Goal: Task Accomplishment & Management: Manage account settings

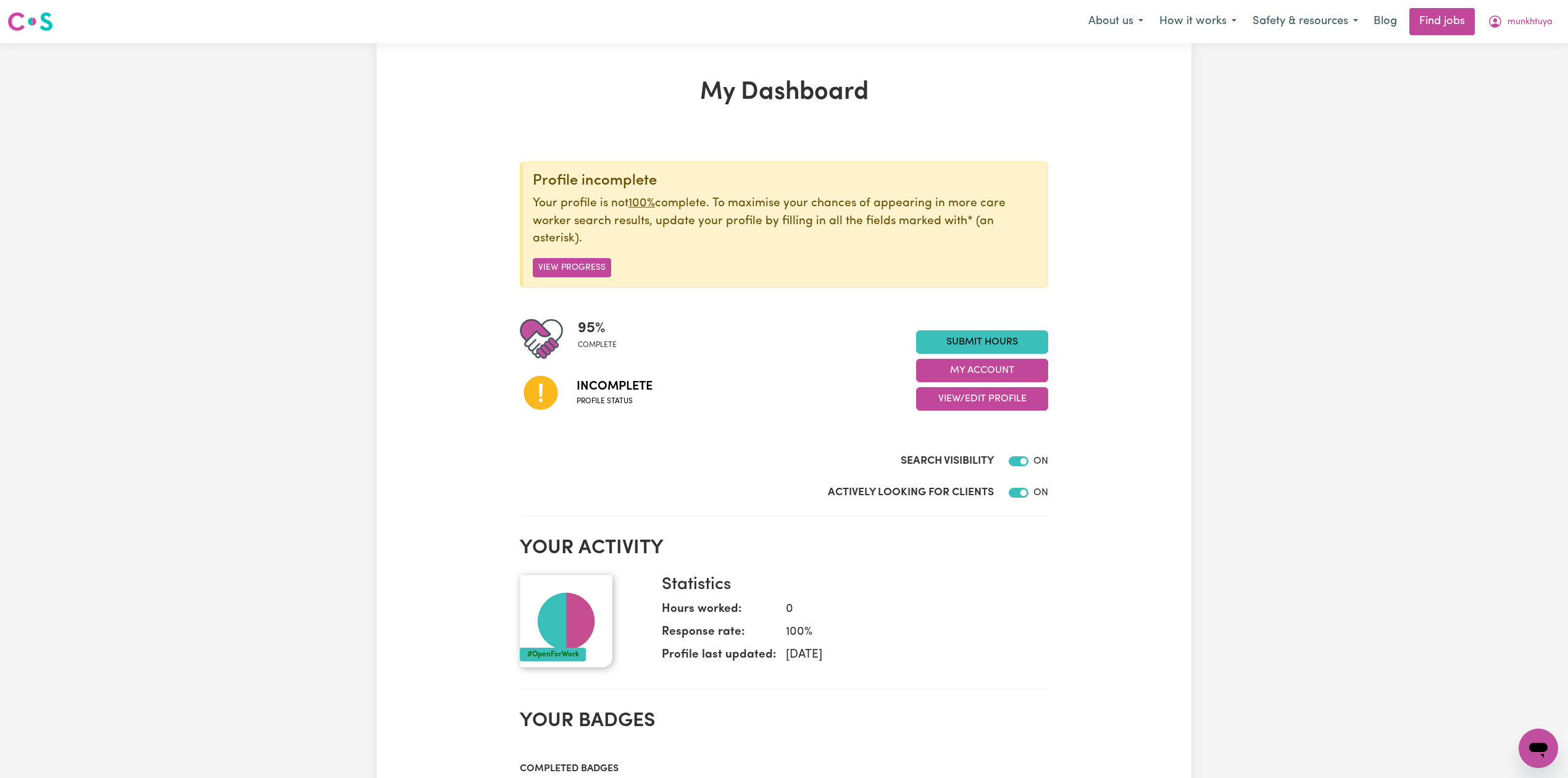
scroll to position [82, 0]
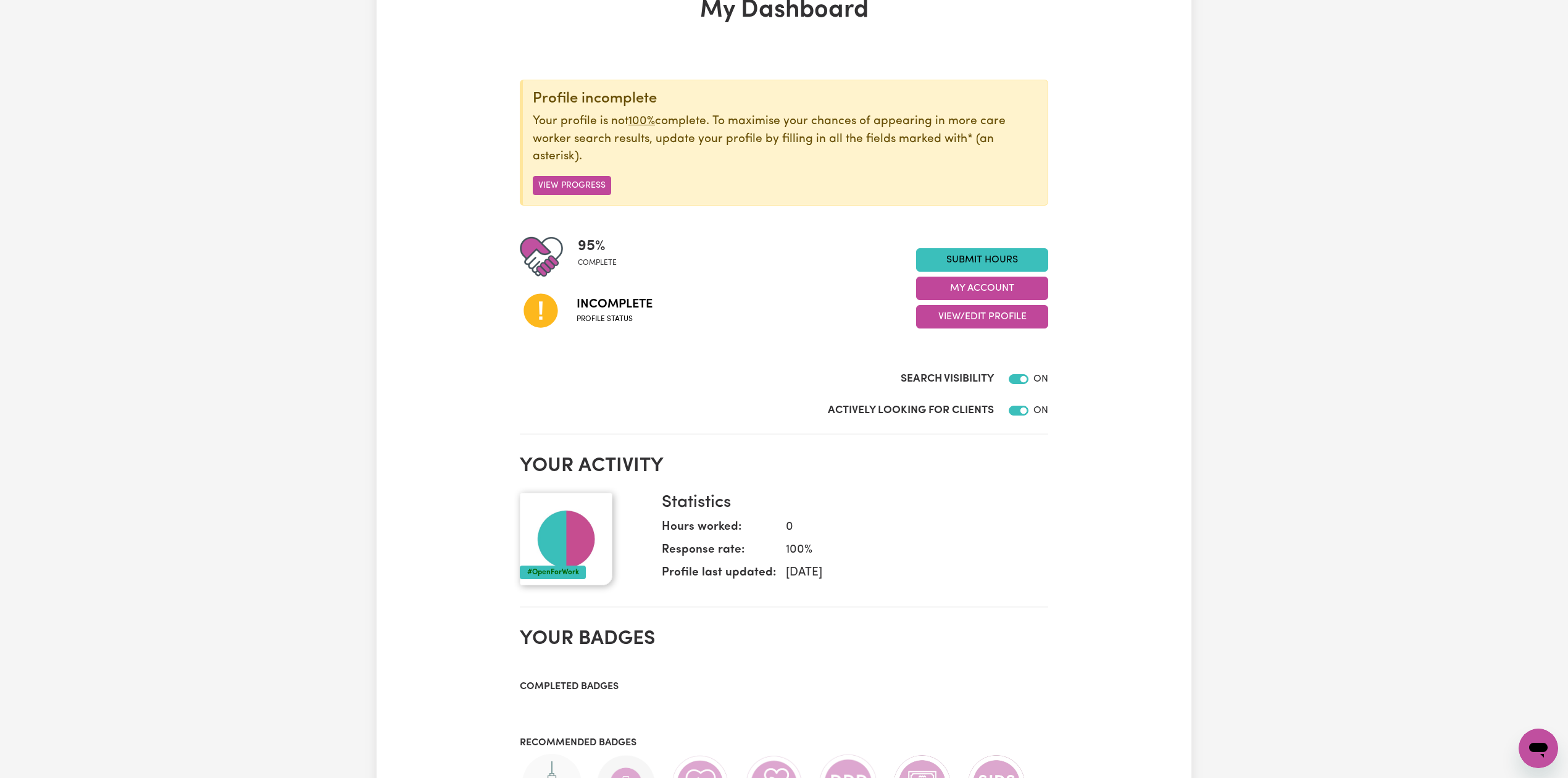
click at [958, 304] on div "Submit Hours My Account View/Edit Profile" at bounding box center [982, 288] width 132 height 80
click at [957, 324] on button "View/Edit Profile" at bounding box center [982, 316] width 132 height 24
click at [949, 366] on link "Edit Profile" at bounding box center [974, 373] width 115 height 24
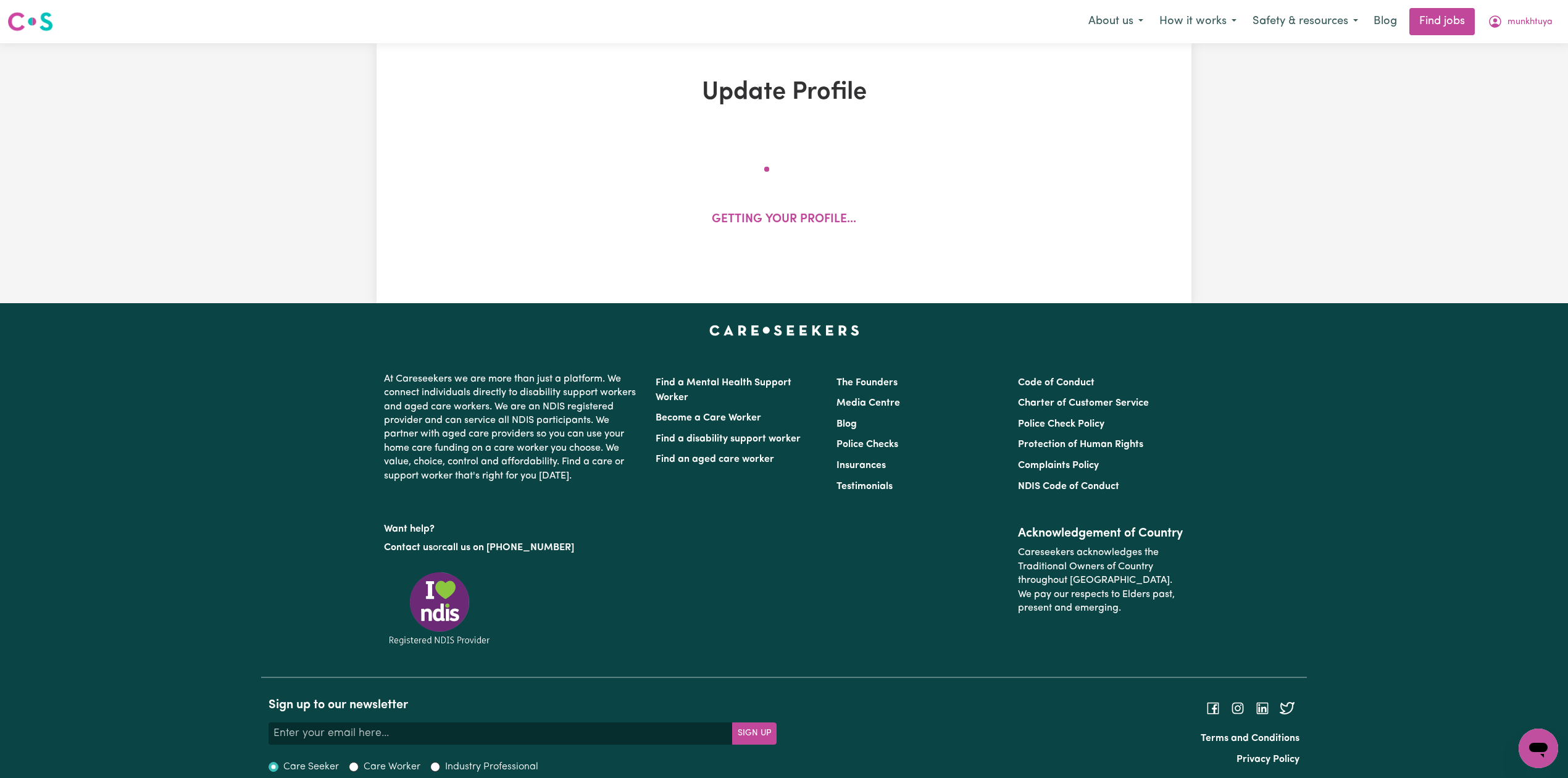
select select "[DEMOGRAPHIC_DATA]"
select select "[DEMOGRAPHIC_DATA] Work Visa"
select select "Studying a healthcare related degree or qualification"
select select "50"
select select "60"
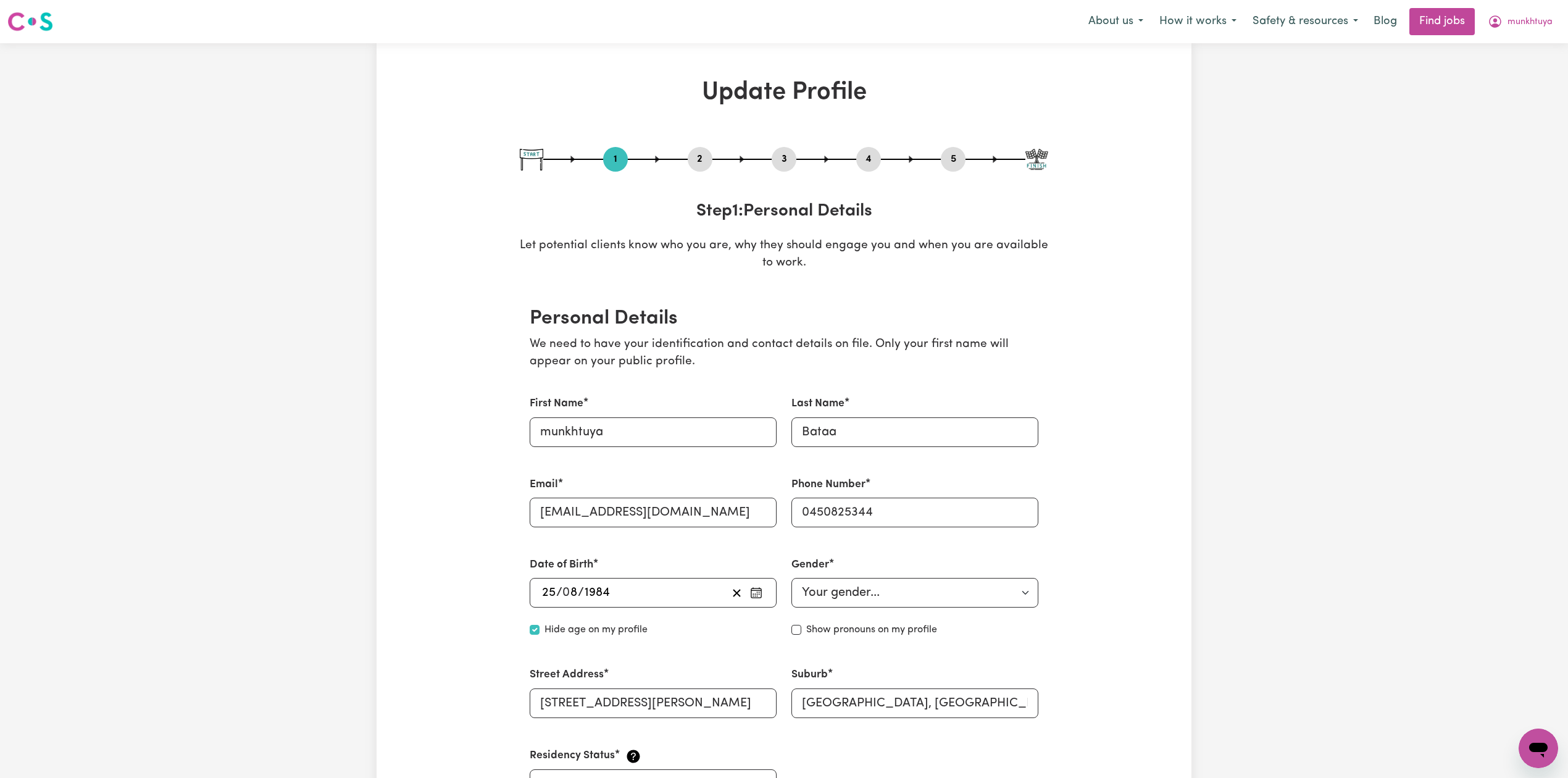
click at [705, 162] on button "2" at bounding box center [700, 159] width 24 height 16
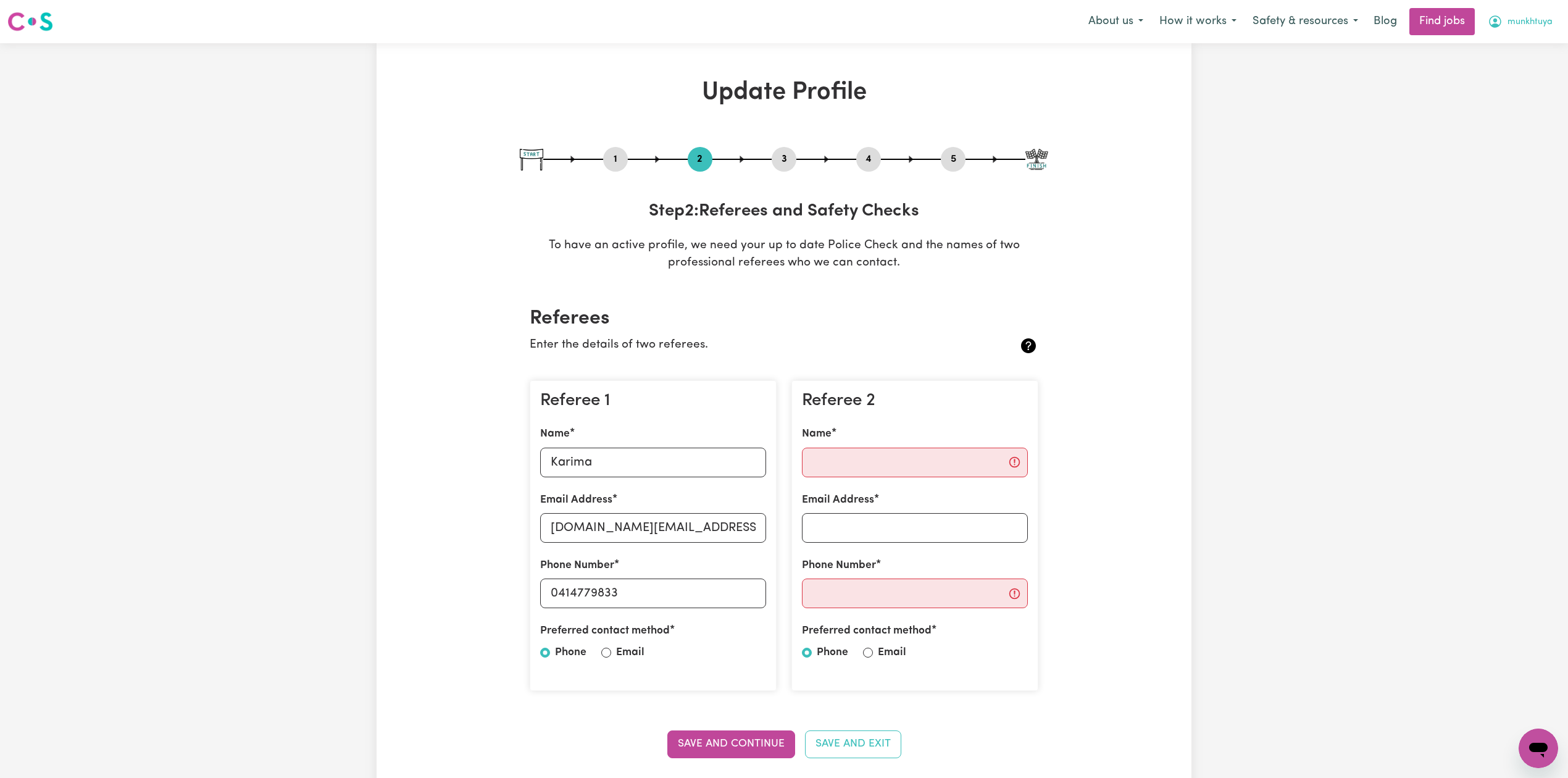
click at [1518, 23] on span "munkhtuya" at bounding box center [1529, 22] width 45 height 14
click at [1504, 75] on link "My Dashboard" at bounding box center [1511, 71] width 98 height 24
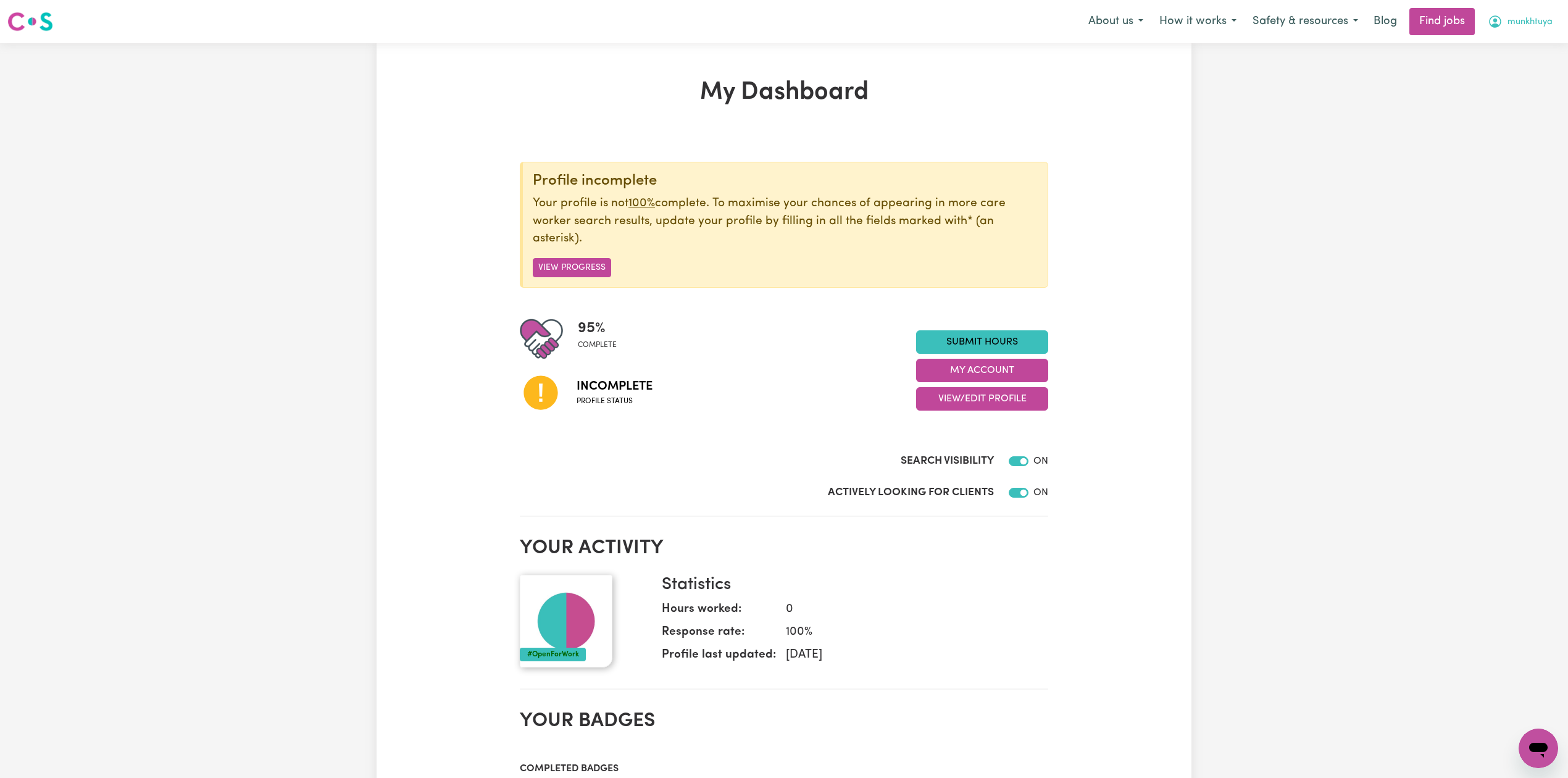
click at [1507, 28] on span "munkhtuya" at bounding box center [1529, 22] width 45 height 14
click at [1507, 99] on link "Logout" at bounding box center [1511, 94] width 98 height 24
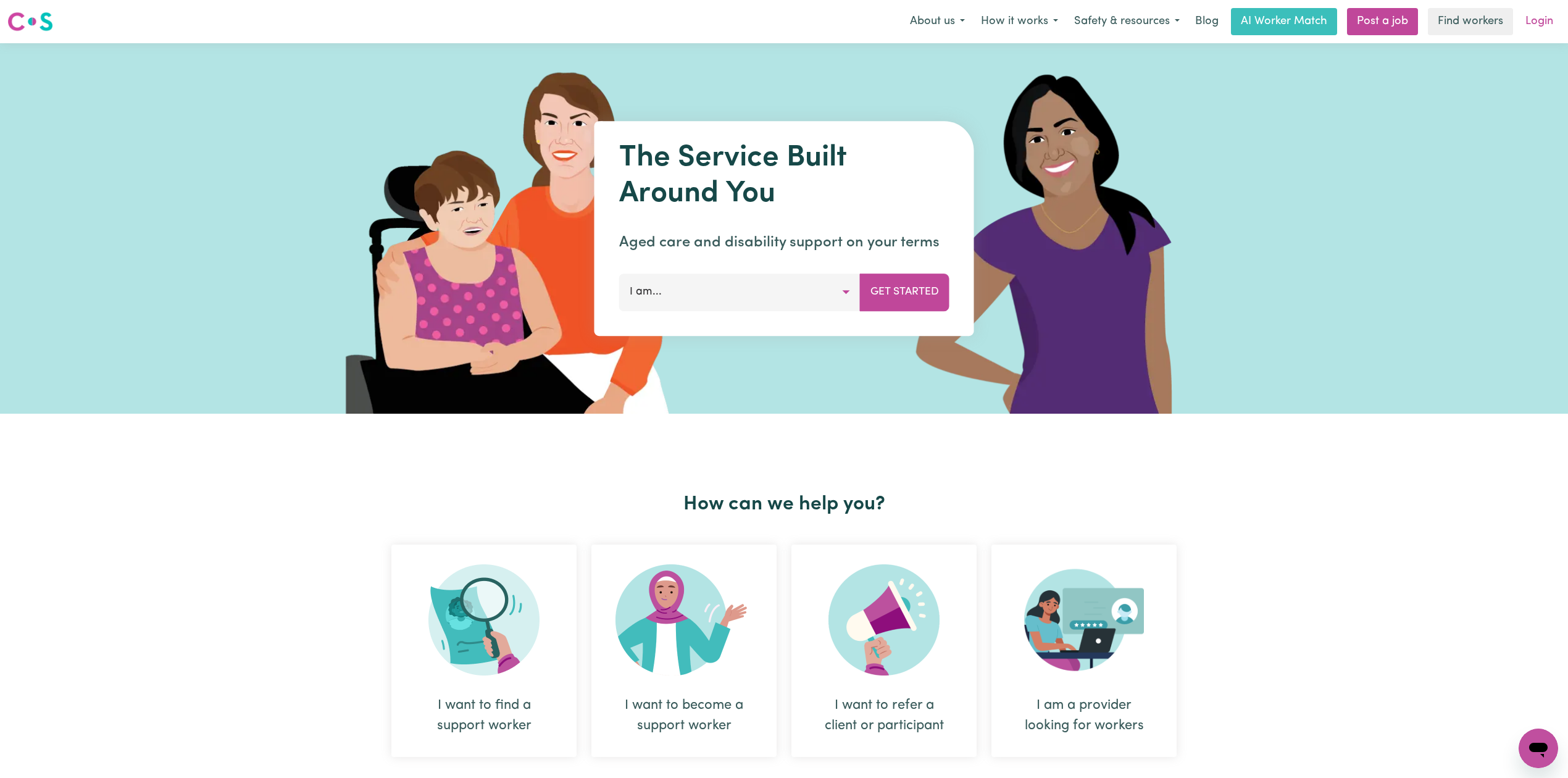
click at [1536, 10] on link "Login" at bounding box center [1539, 21] width 42 height 27
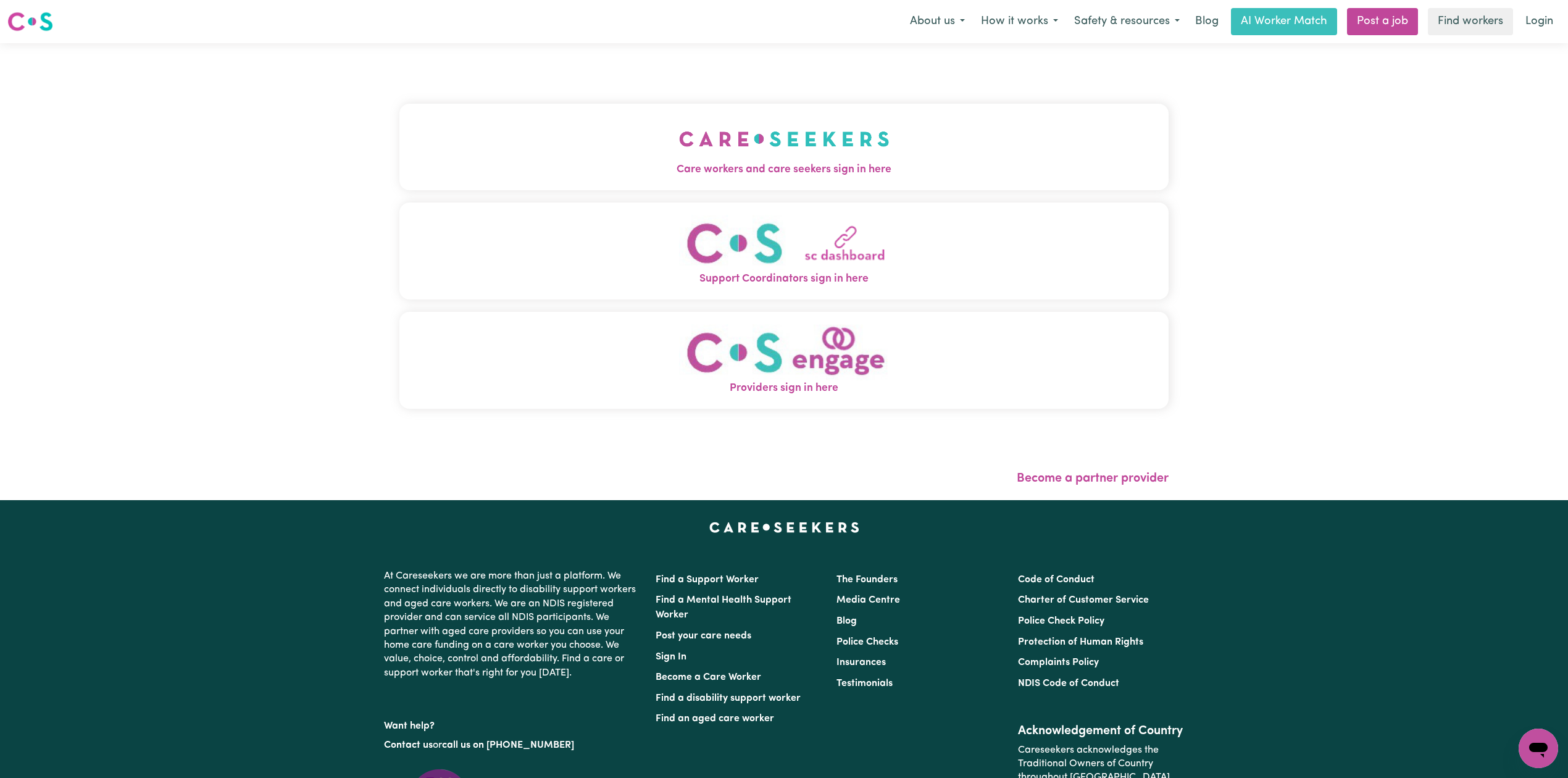
click at [591, 133] on button "Care workers and care seekers sign in here" at bounding box center [784, 147] width 769 height 86
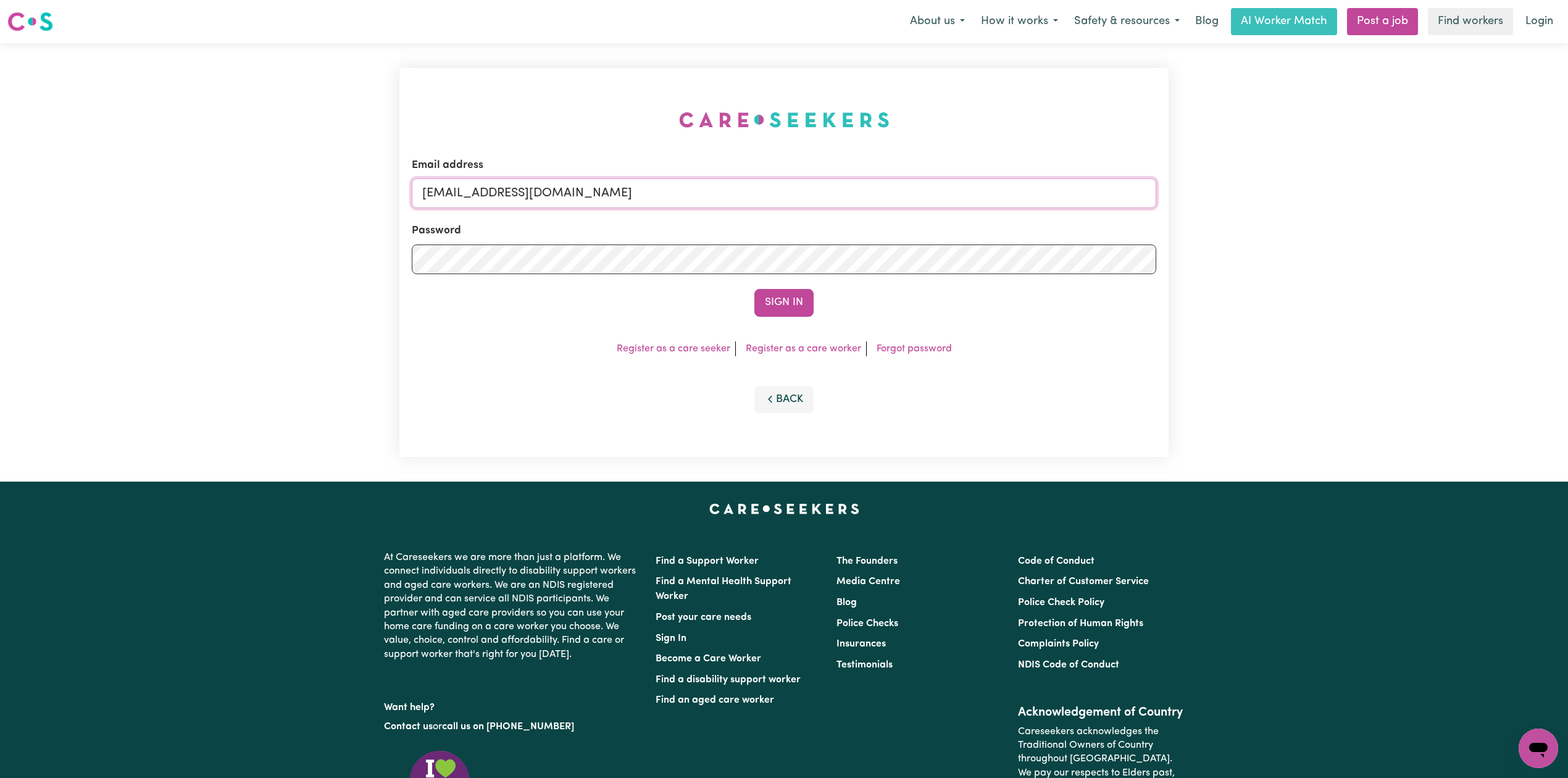
click at [543, 201] on input "[EMAIL_ADDRESS][DOMAIN_NAME]" at bounding box center [784, 193] width 745 height 29
drag, startPoint x: 485, startPoint y: 193, endPoint x: 717, endPoint y: 193, distance: 232.0
click at [717, 193] on input "Superuser~[EMAIL_ADDRESS][DOMAIN_NAME]" at bounding box center [784, 193] width 745 height 29
type input "Superuser~[EMAIL_ADDRESS][DOMAIN_NAME]"
click at [768, 294] on button "Sign In" at bounding box center [784, 302] width 59 height 27
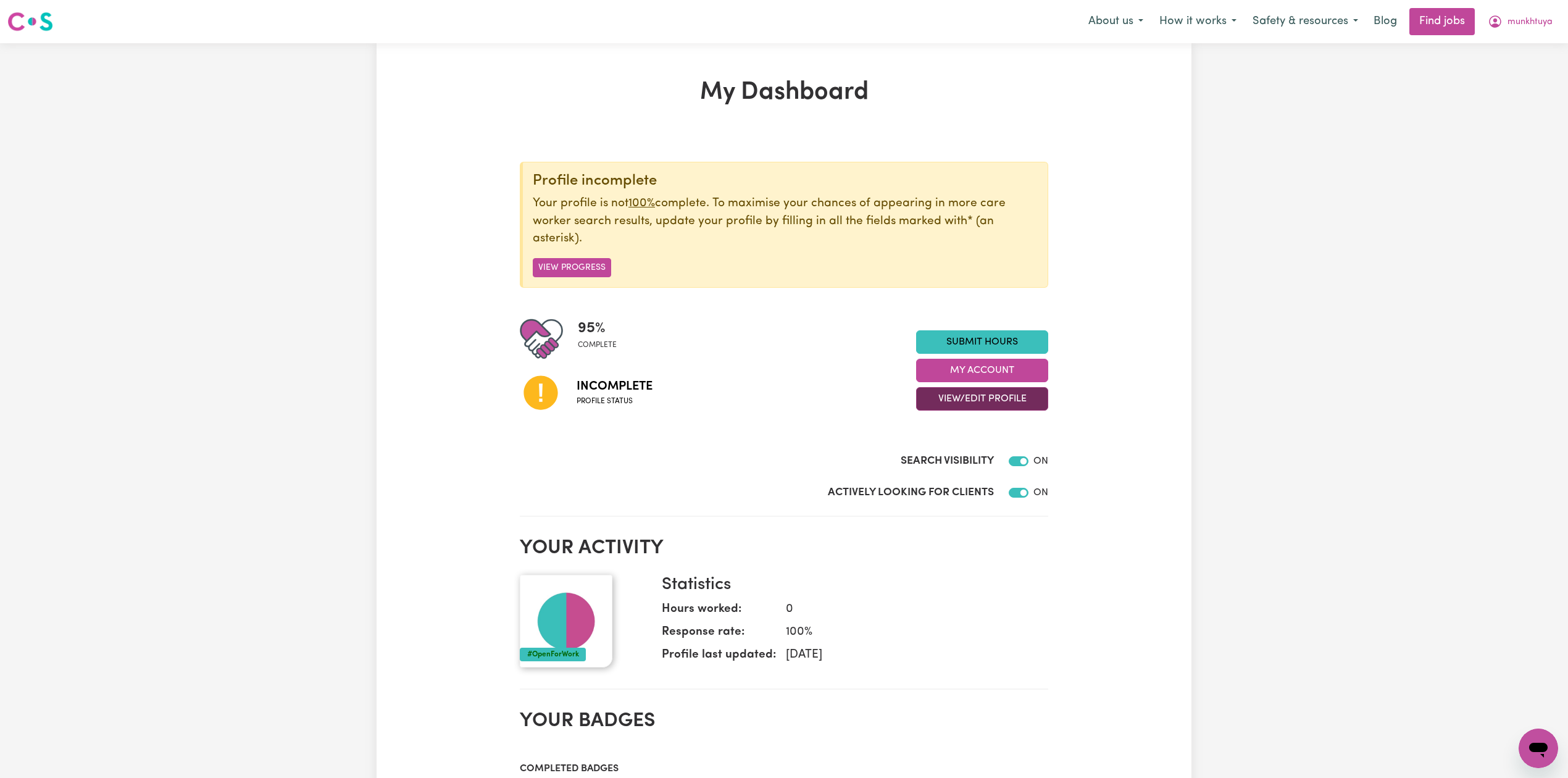
click at [945, 403] on button "View/Edit Profile" at bounding box center [982, 398] width 132 height 24
click at [943, 450] on link "Edit Profile" at bounding box center [974, 455] width 115 height 24
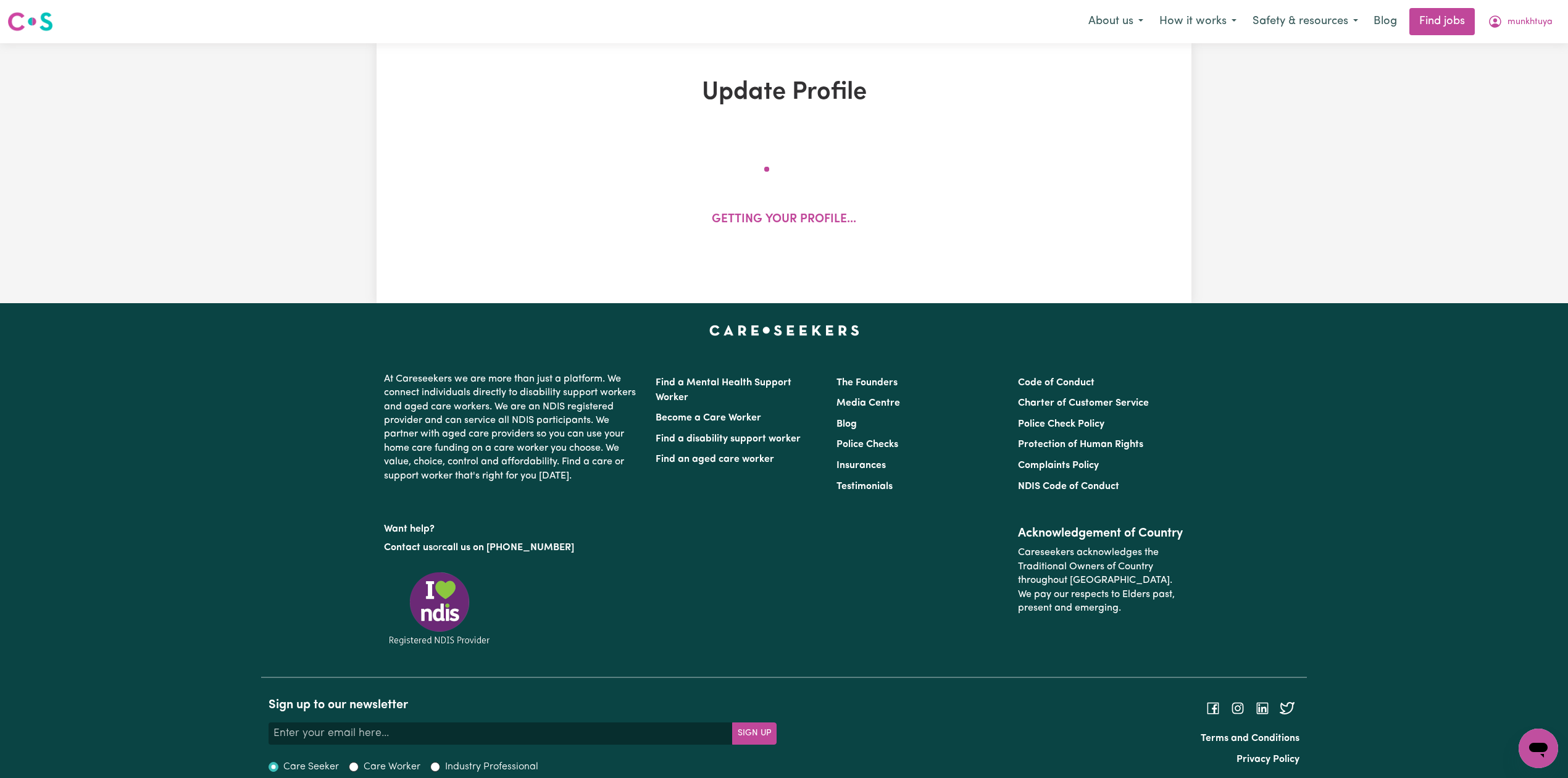
select select "[DEMOGRAPHIC_DATA]"
select select "[DEMOGRAPHIC_DATA] Work Visa"
select select "Studying a healthcare related degree or qualification"
select select "50"
select select "60"
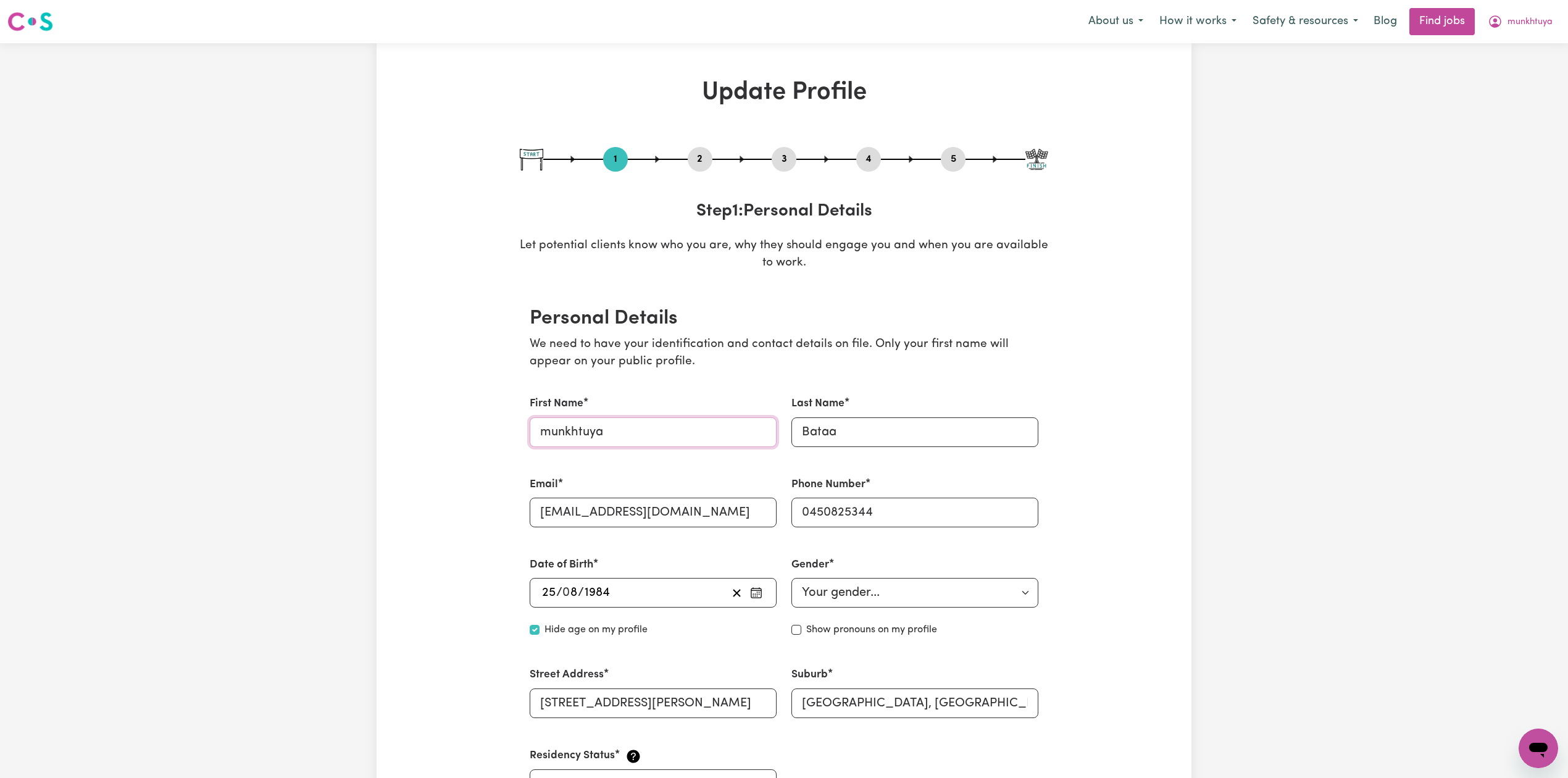
drag, startPoint x: 546, startPoint y: 429, endPoint x: 502, endPoint y: 413, distance: 46.8
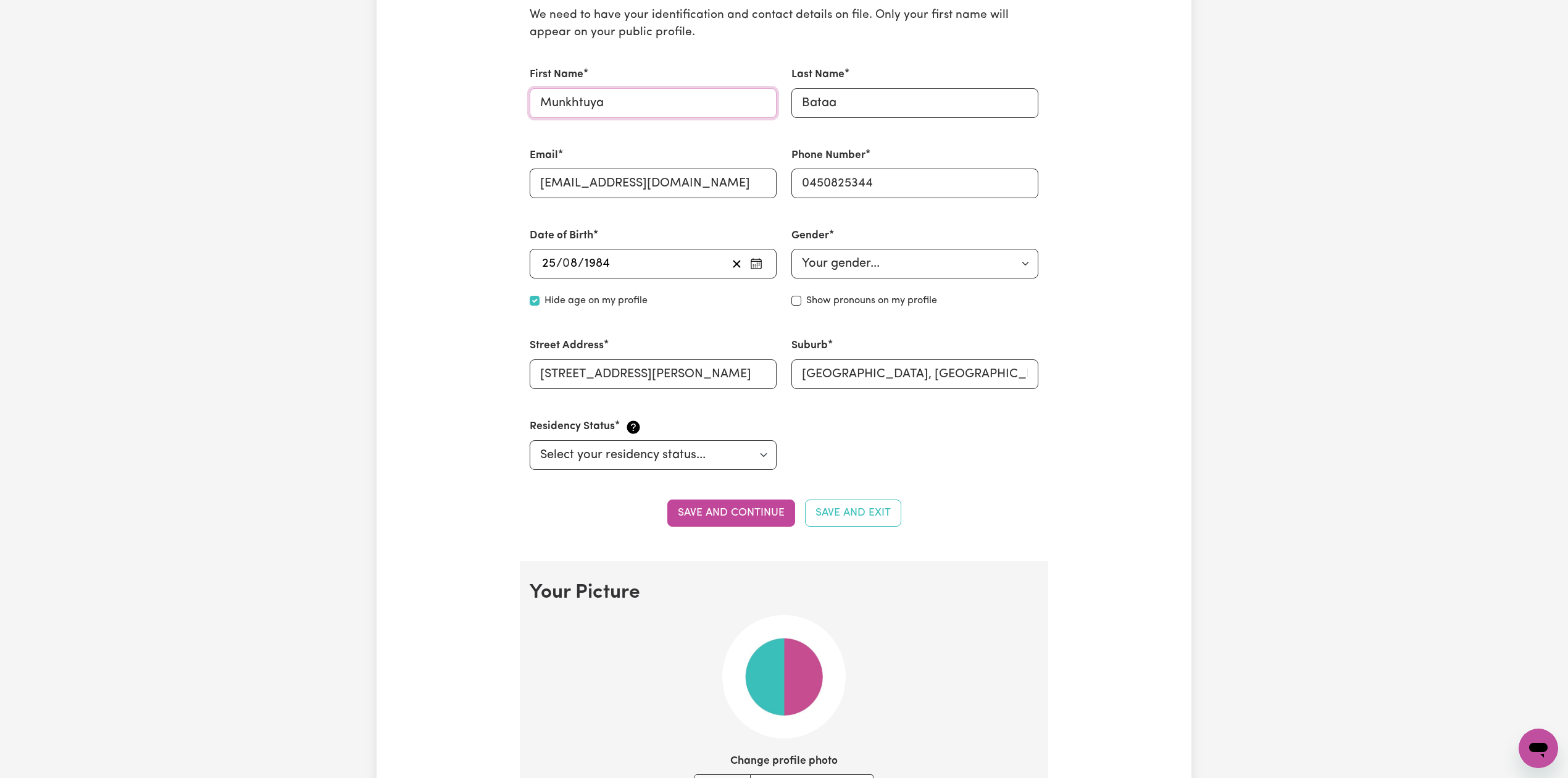
scroll to position [411, 0]
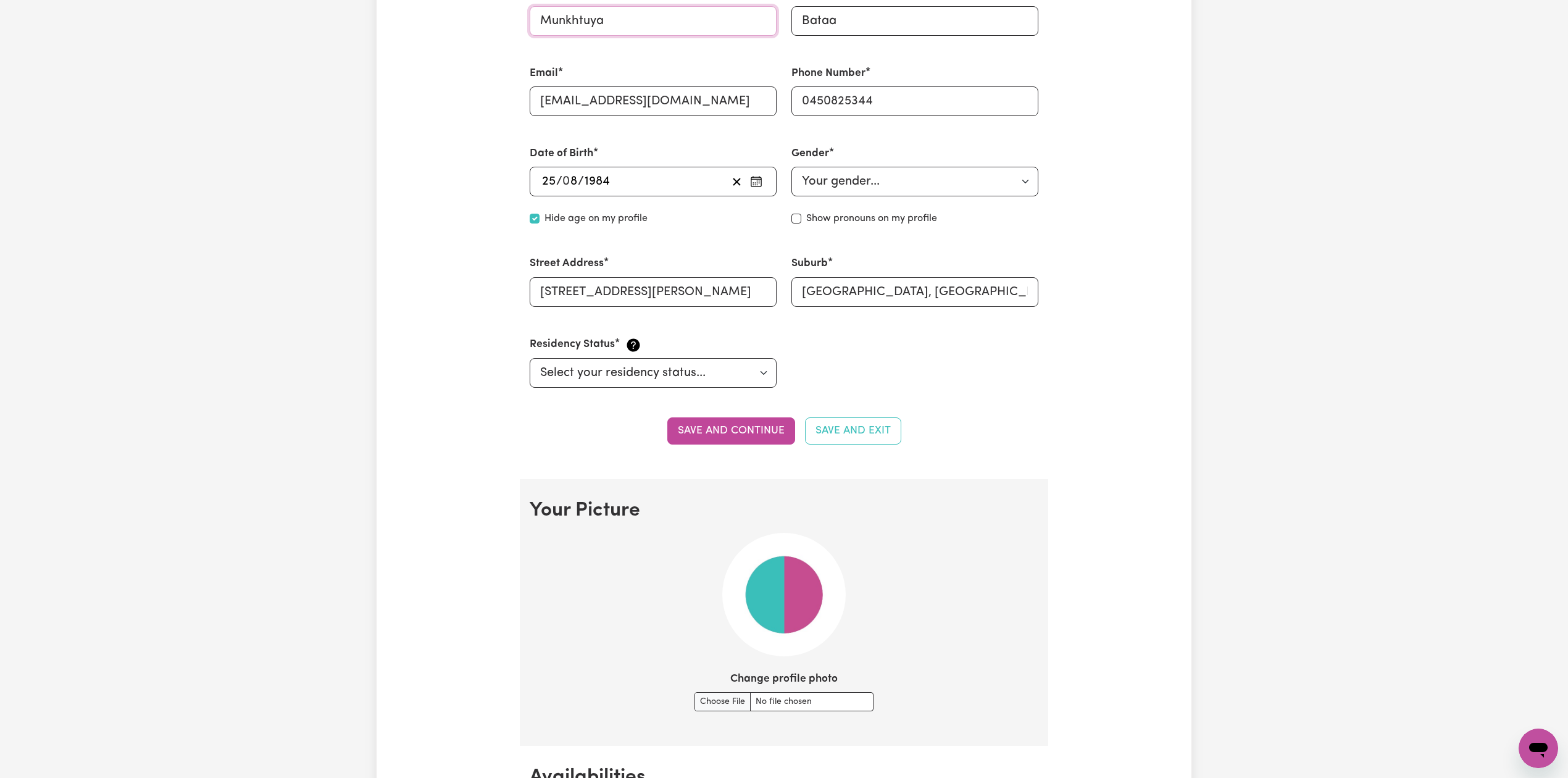
type input "Munkhtuya"
click at [680, 427] on button "Save and continue" at bounding box center [731, 430] width 128 height 27
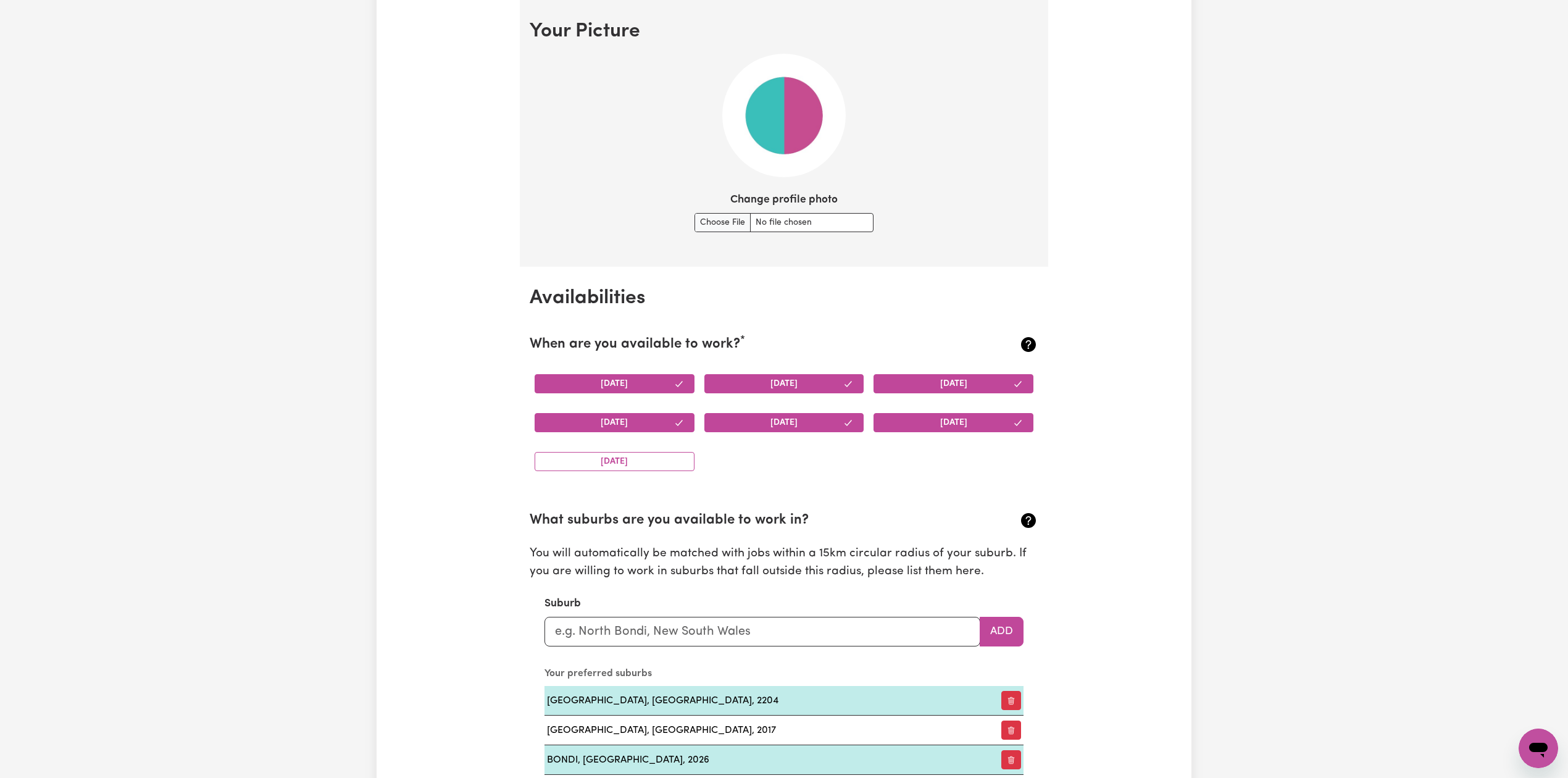
scroll to position [0, 0]
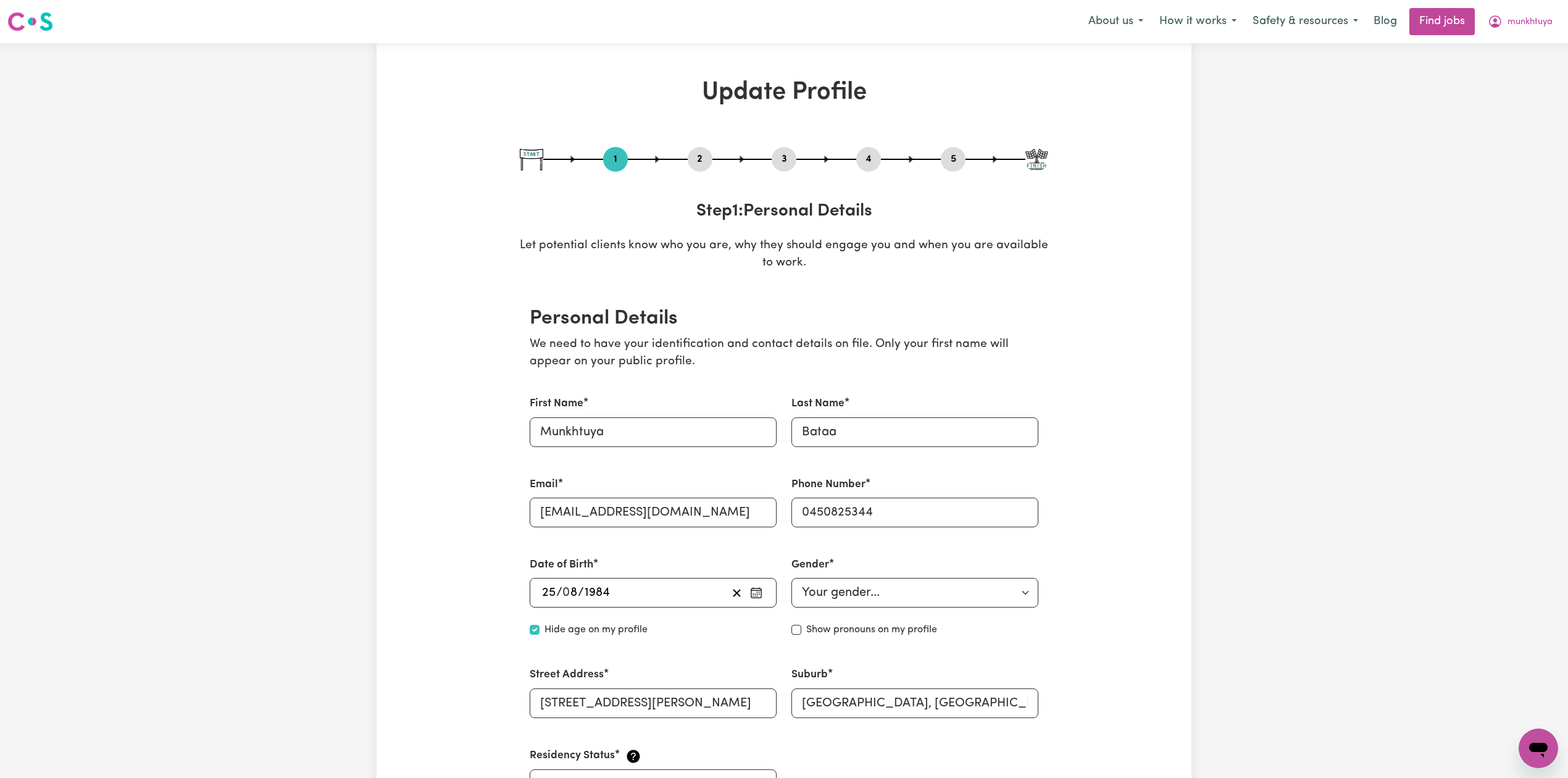
click at [691, 163] on button "2" at bounding box center [700, 159] width 24 height 16
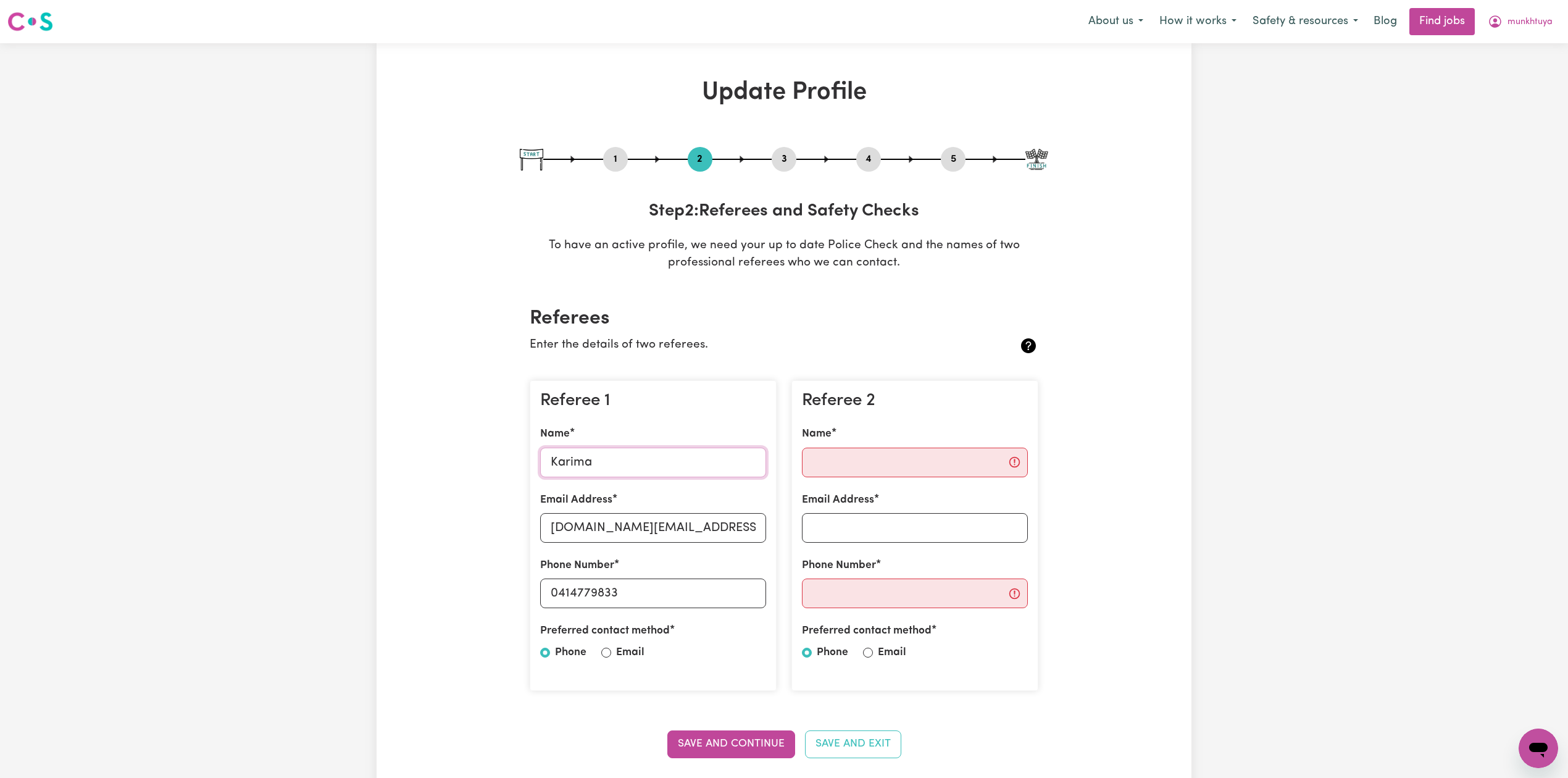
click at [571, 463] on input "Karima" at bounding box center [653, 462] width 226 height 29
click at [677, 519] on input "[DOMAIN_NAME][EMAIL_ADDRESS][PERSON_NAME][DOMAIN_NAME]" at bounding box center [653, 528] width 226 height 29
drag, startPoint x: 596, startPoint y: 593, endPoint x: 696, endPoint y: 593, distance: 100.0
click at [696, 593] on input "0414779833" at bounding box center [653, 593] width 226 height 29
click at [961, 160] on button "5" at bounding box center [953, 159] width 24 height 16
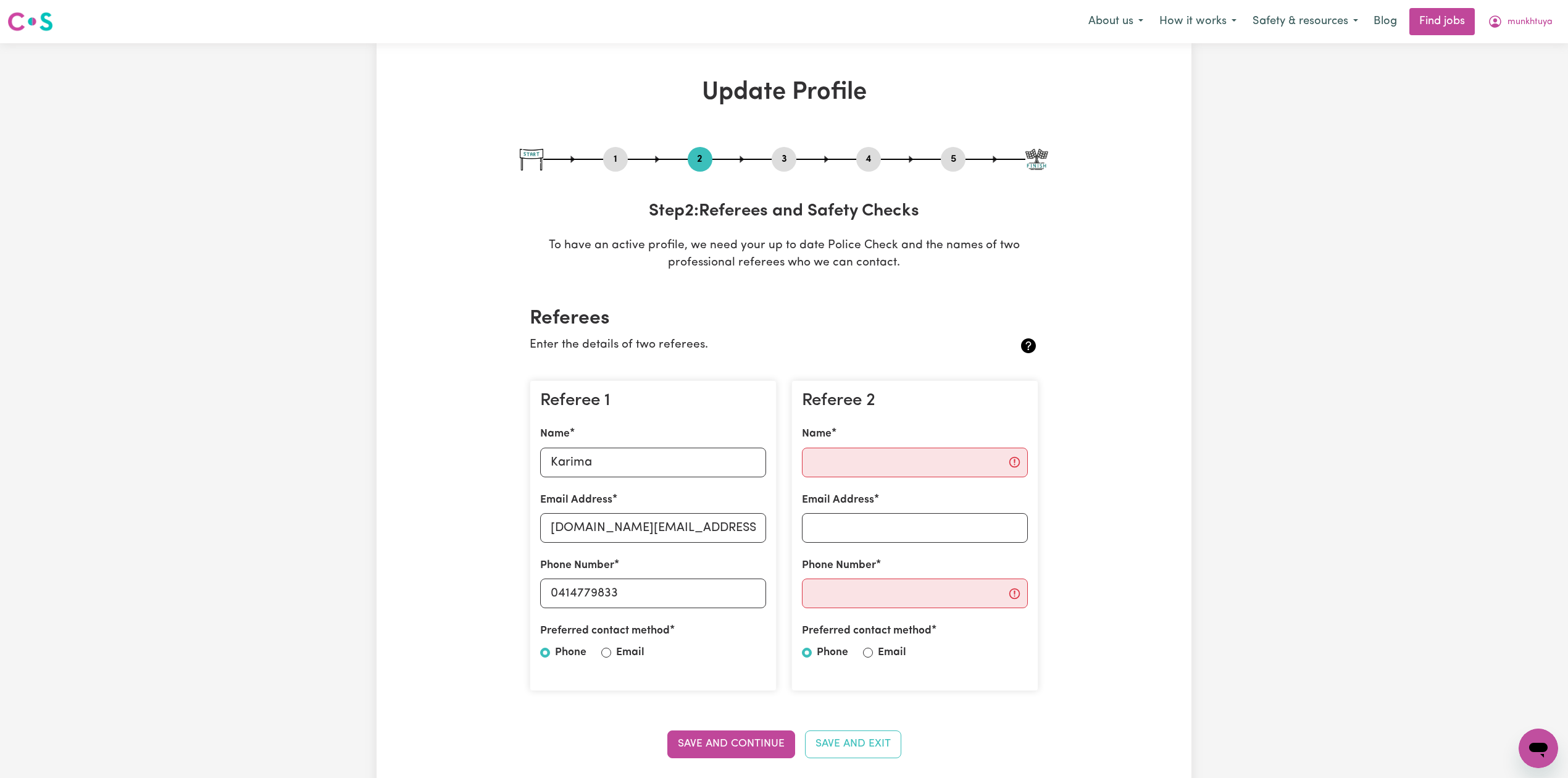
select select "I am providing services privately on my own"
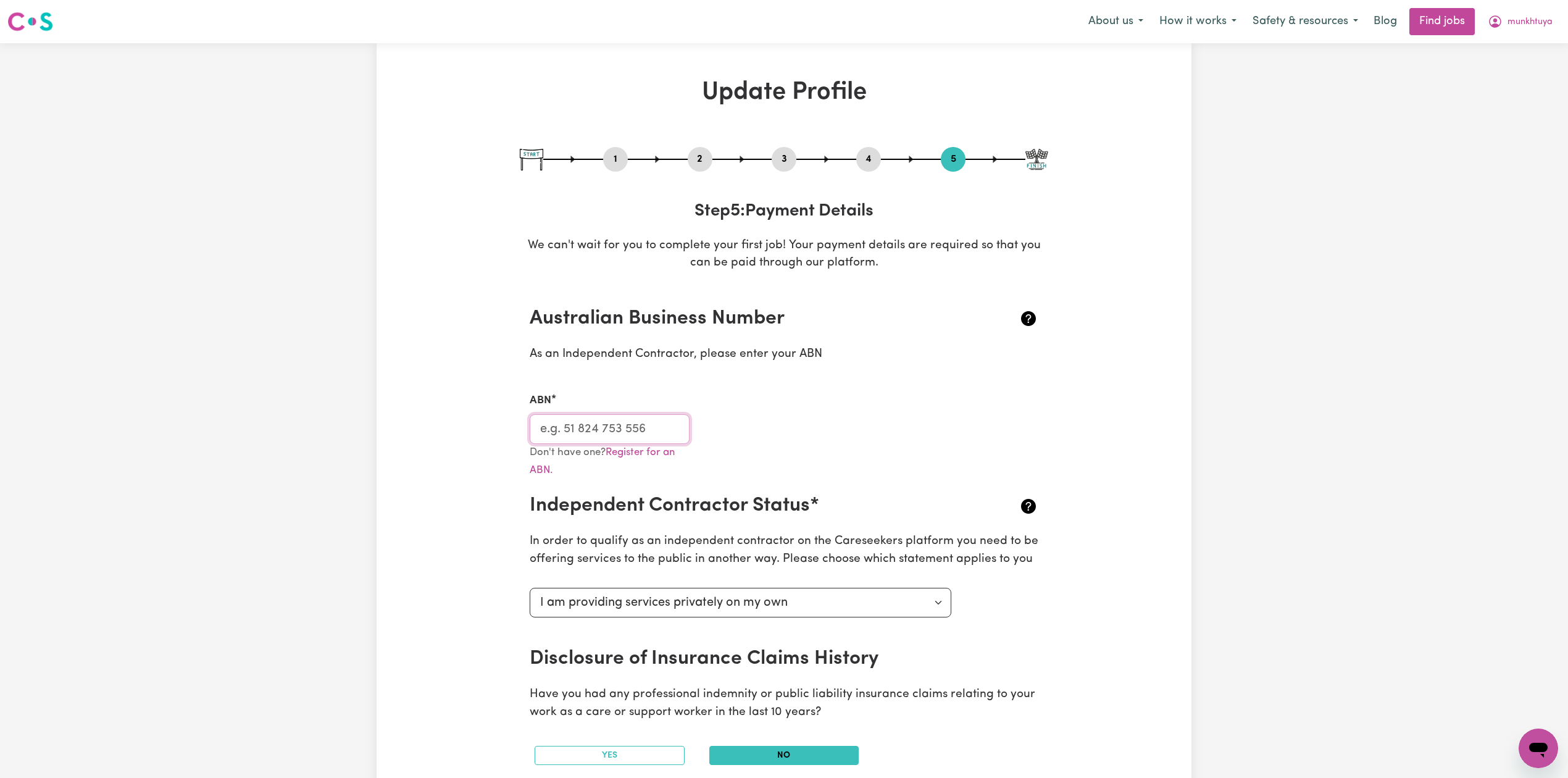
click at [638, 416] on input "ABN" at bounding box center [609, 428] width 160 height 29
click at [853, 164] on div "1 2 3 4 5" at bounding box center [784, 159] width 528 height 24
click at [871, 160] on button "4" at bounding box center [868, 159] width 24 height 16
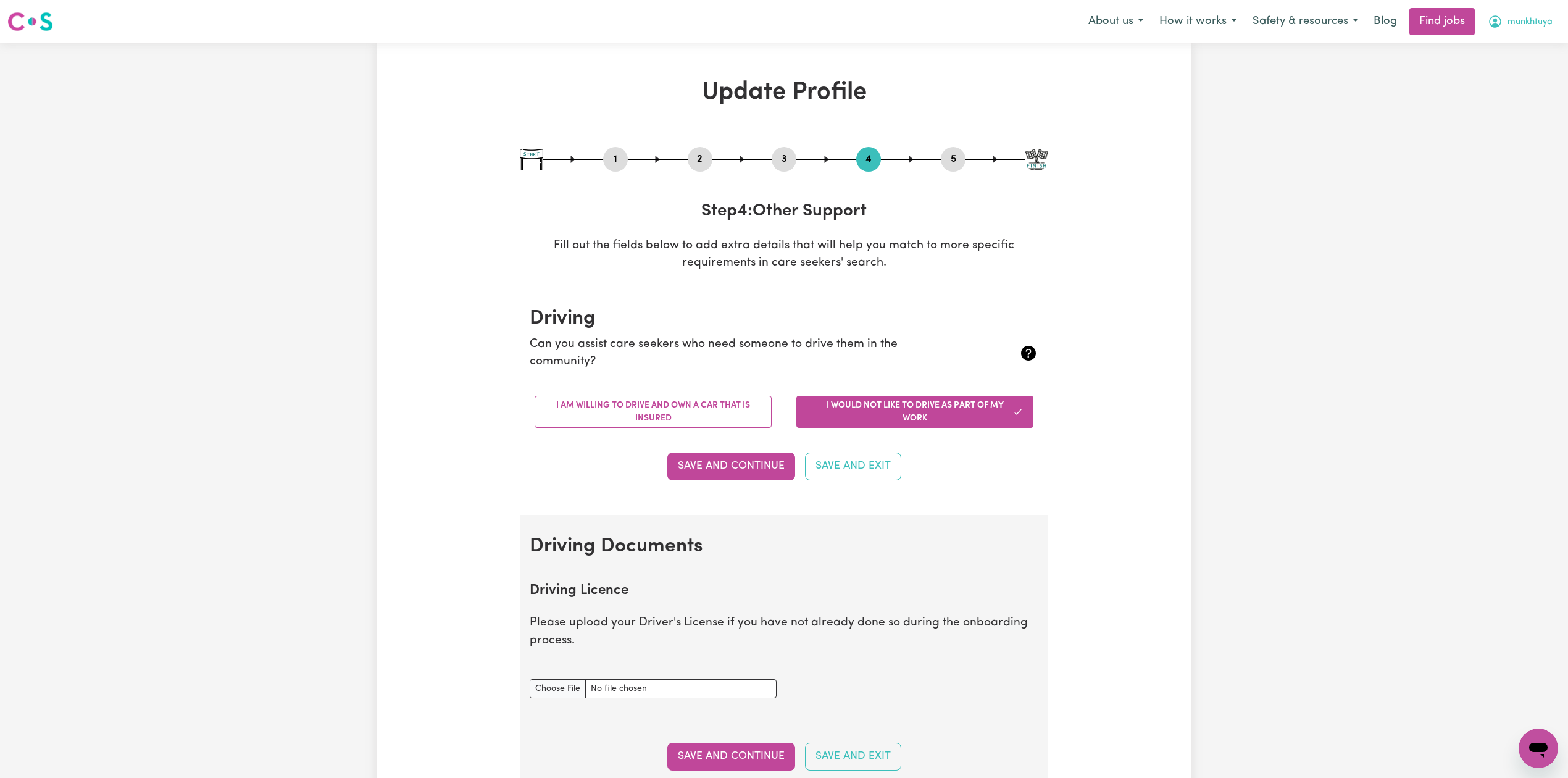
click at [1544, 28] on button "munkhtuya" at bounding box center [1519, 22] width 80 height 26
click at [1509, 96] on link "Logout" at bounding box center [1511, 94] width 98 height 24
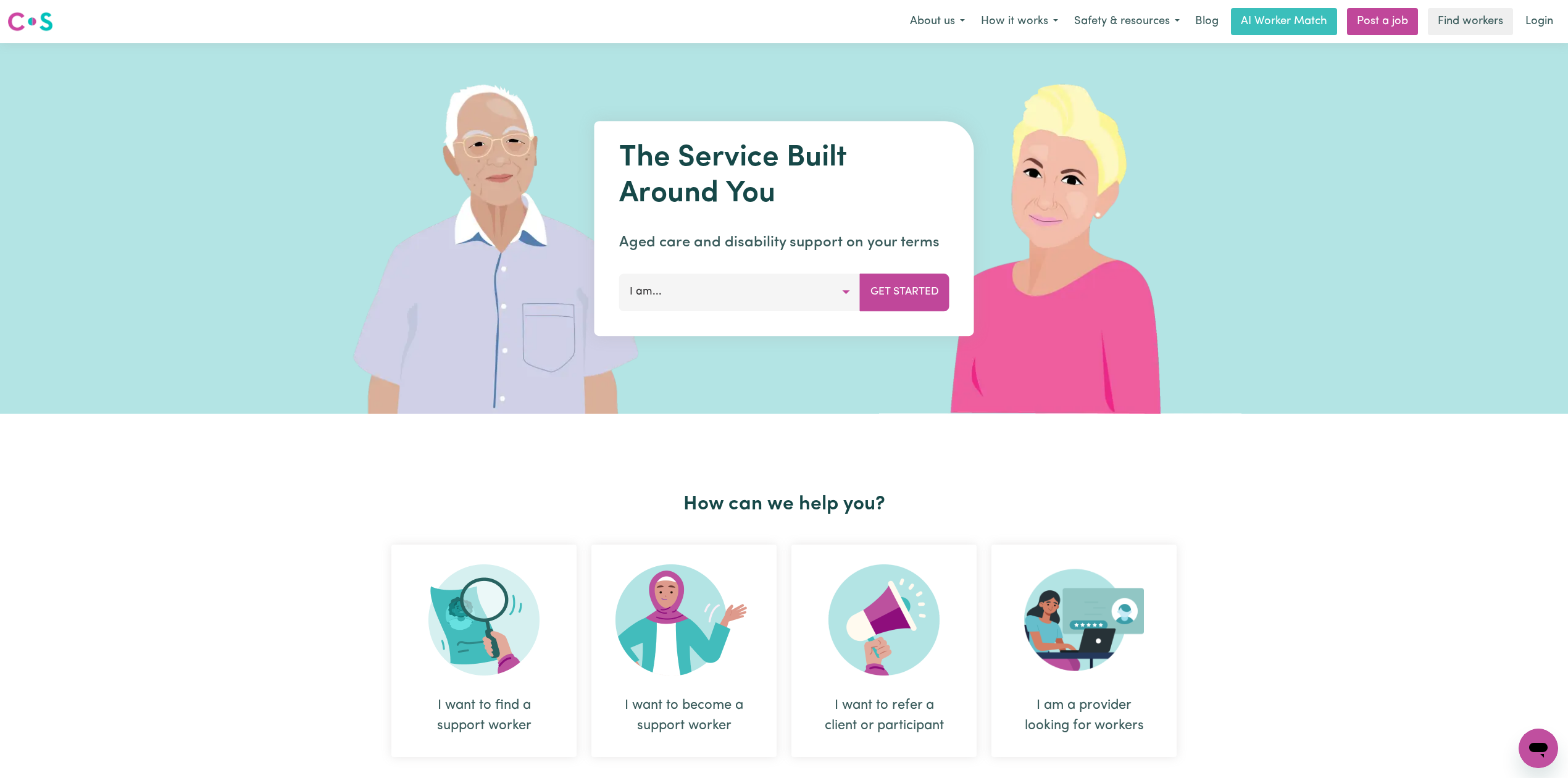
click at [1531, 24] on link "Login" at bounding box center [1539, 21] width 42 height 27
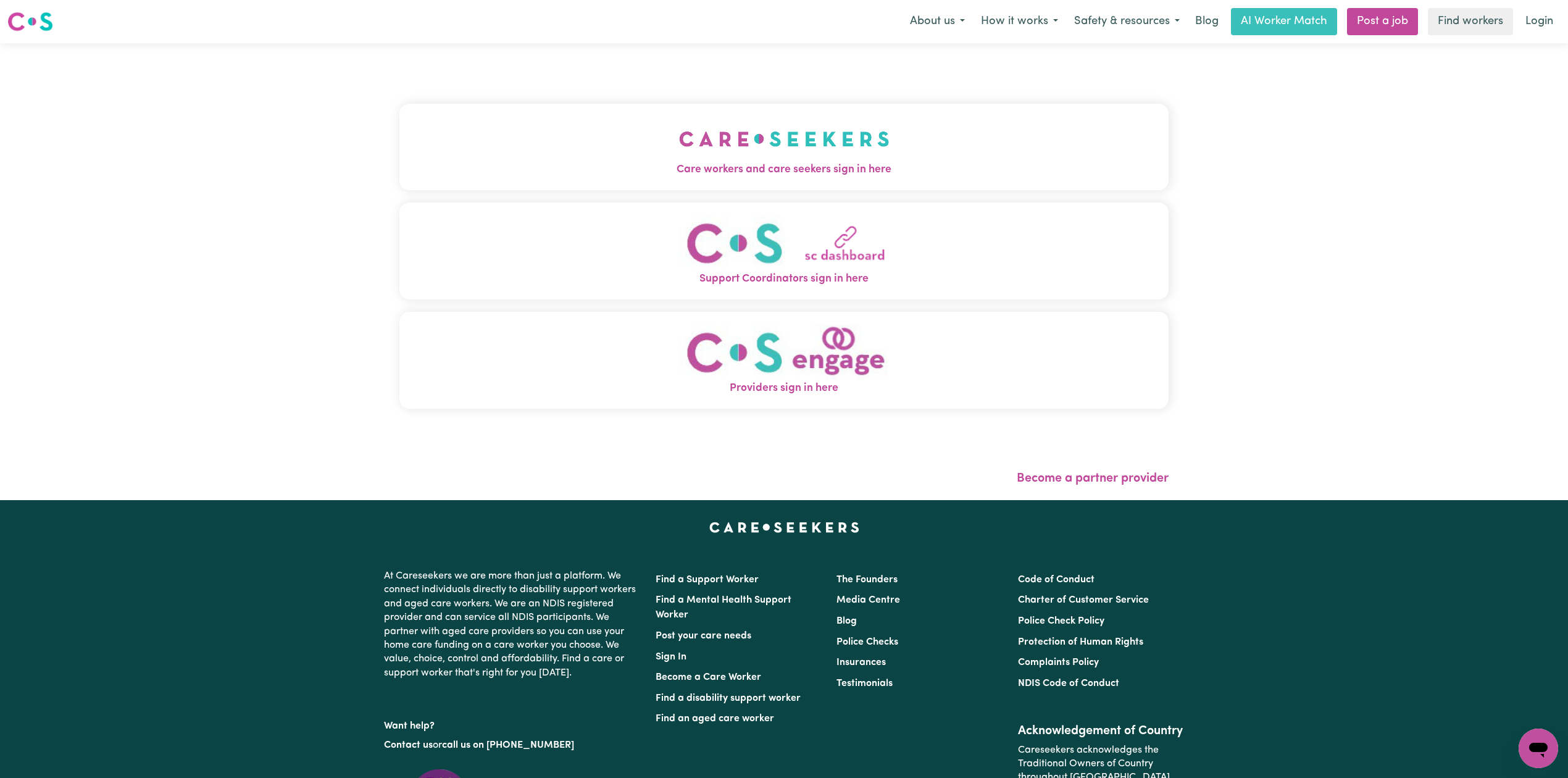
drag, startPoint x: 733, startPoint y: 132, endPoint x: 726, endPoint y: 135, distance: 7.6
click at [726, 135] on button "Care workers and care seekers sign in here" at bounding box center [784, 147] width 769 height 86
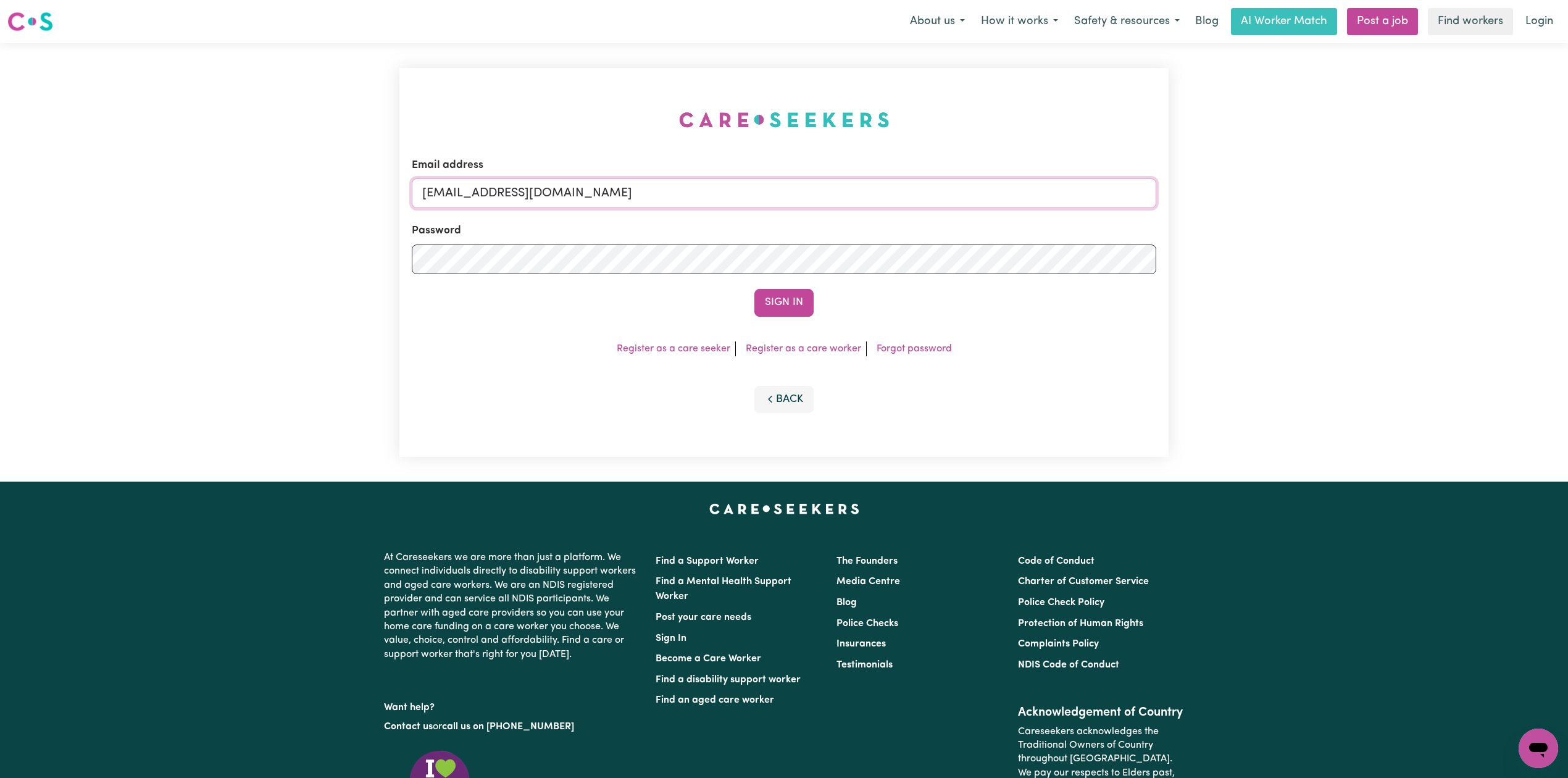
click at [649, 207] on input "[EMAIL_ADDRESS][DOMAIN_NAME]" at bounding box center [784, 193] width 745 height 29
drag, startPoint x: 485, startPoint y: 191, endPoint x: 790, endPoint y: 203, distance: 305.2
click at [807, 193] on input "Superuser~[EMAIL_ADDRESS][DOMAIN_NAME]" at bounding box center [784, 193] width 745 height 29
type input "Superuser~[EMAIL_ADDRESS][DOMAIN_NAME]"
click at [771, 290] on button "Sign In" at bounding box center [784, 302] width 59 height 27
